Goal: Browse casually

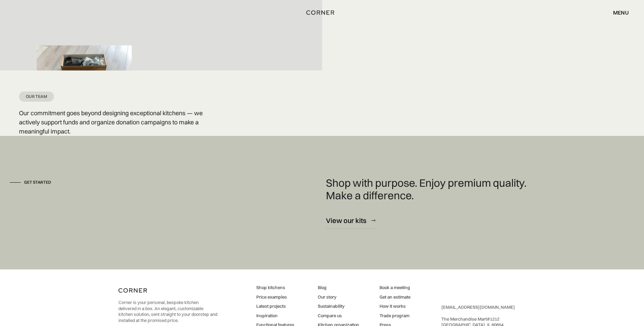
scroll to position [1710, 0]
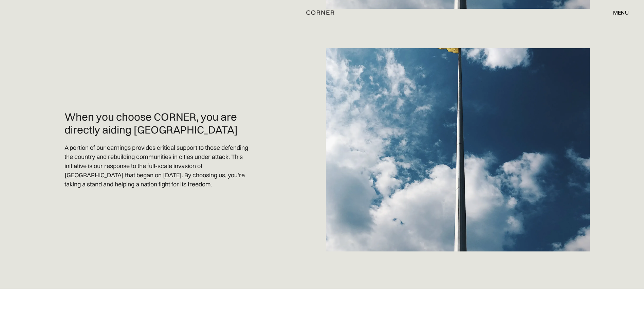
click at [617, 14] on div "menu" at bounding box center [621, 12] width 16 height 5
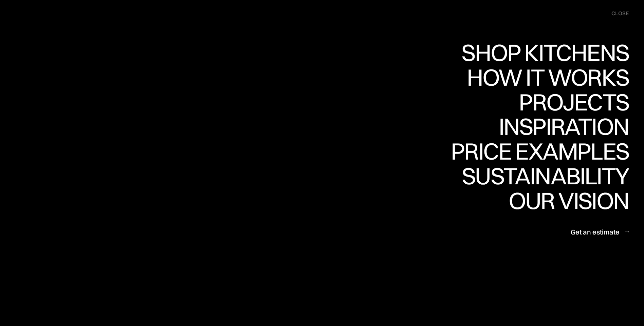
scroll to position [488, 0]
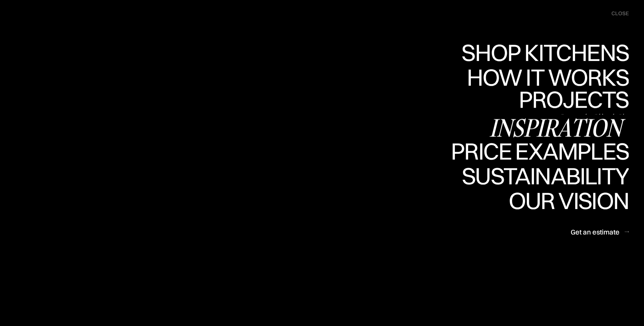
click at [540, 123] on div "Inspiration" at bounding box center [558, 128] width 139 height 24
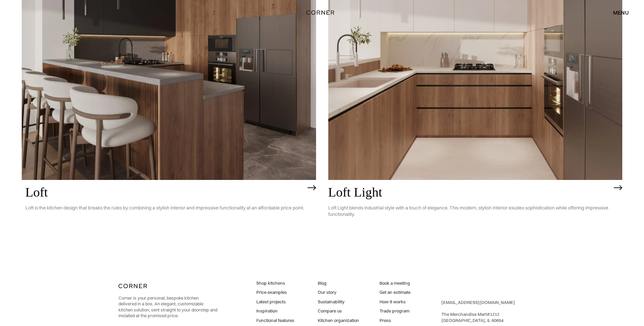
scroll to position [2181, 0]
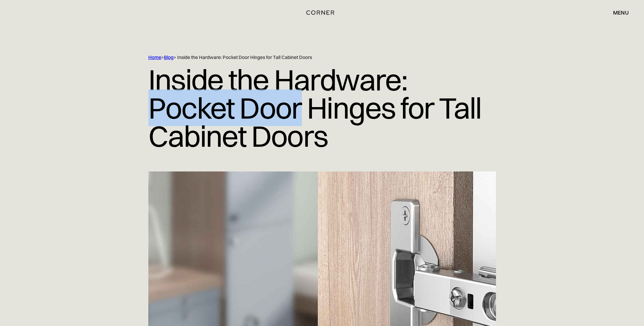
drag, startPoint x: 194, startPoint y: 106, endPoint x: 303, endPoint y: 113, distance: 109.1
click at [303, 113] on div "Home > Blog > Inside the Hardware: Pocket Door Hinges for Tall Cabinet Doors In…" at bounding box center [322, 112] width 434 height 117
